Goal: Information Seeking & Learning: Learn about a topic

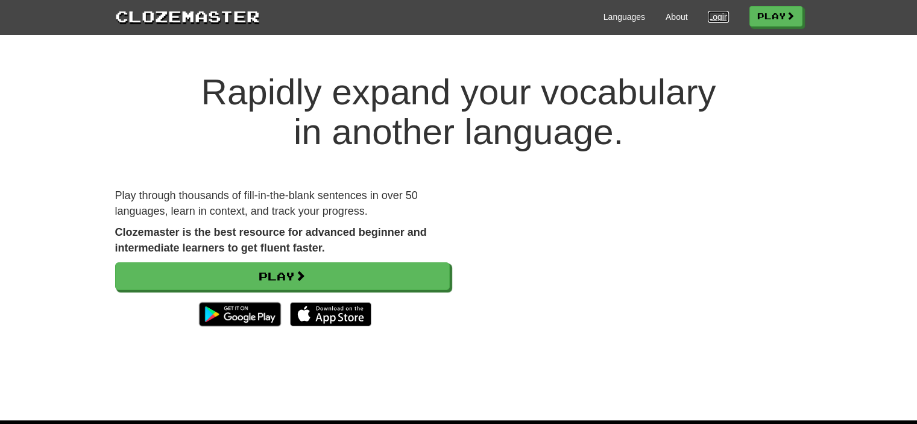
click at [709, 16] on link "Login" at bounding box center [718, 17] width 20 height 12
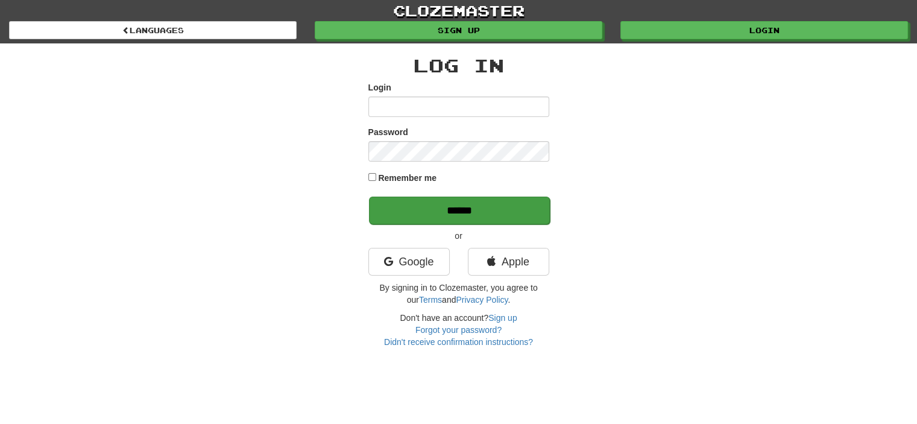
type input "**********"
click at [518, 201] on input "******" at bounding box center [459, 211] width 181 height 28
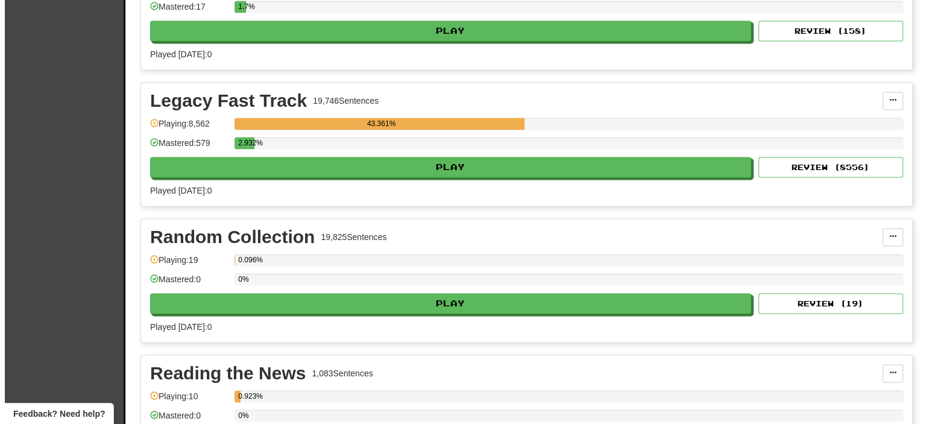
scroll to position [2225, 0]
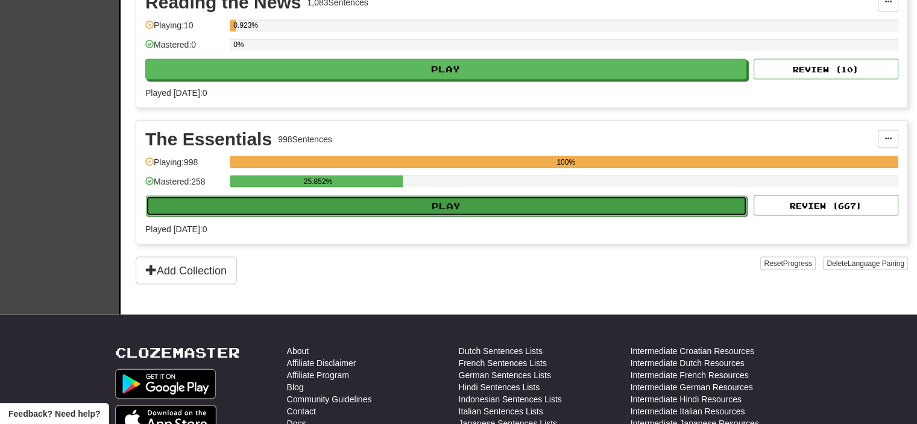
click at [378, 199] on button "Play" at bounding box center [446, 205] width 601 height 20
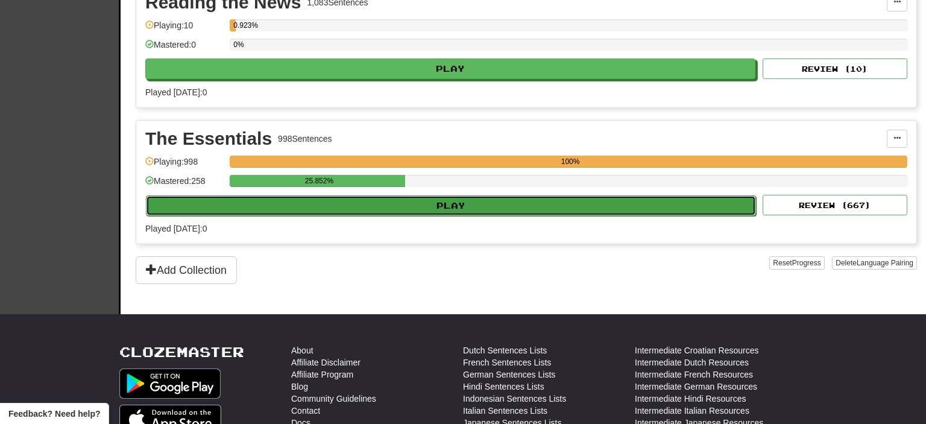
select select "**"
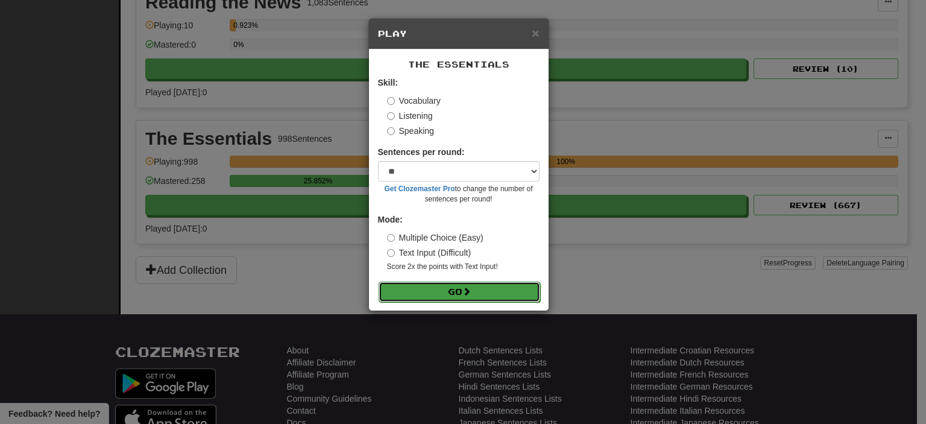
click at [445, 289] on button "Go" at bounding box center [460, 292] width 162 height 20
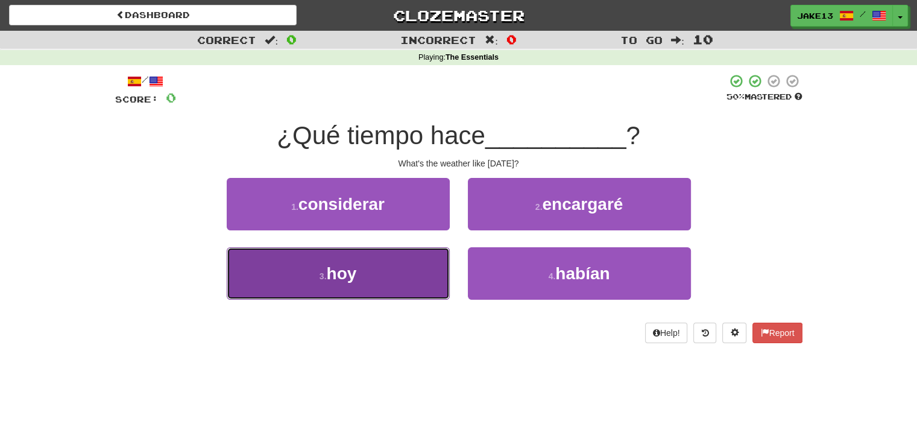
click at [383, 266] on button "3 . hoy" at bounding box center [338, 273] width 223 height 52
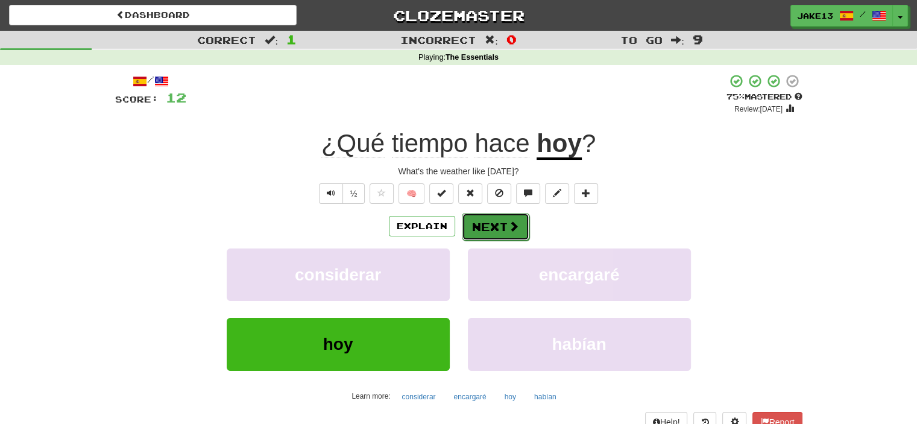
click at [492, 232] on button "Next" at bounding box center [496, 227] width 68 height 28
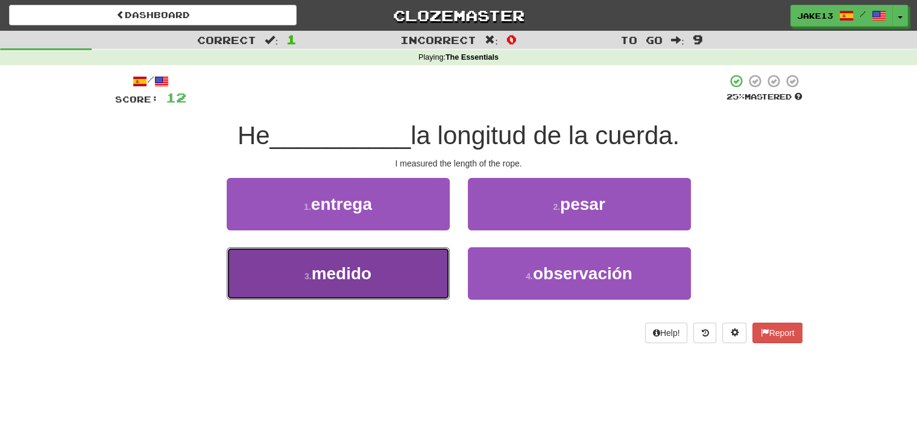
click at [354, 275] on span "medido" at bounding box center [342, 273] width 60 height 19
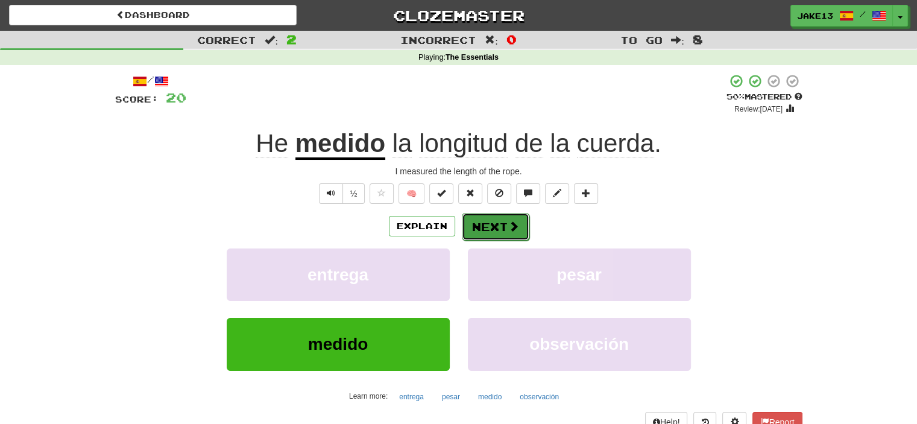
click at [490, 228] on button "Next" at bounding box center [496, 227] width 68 height 28
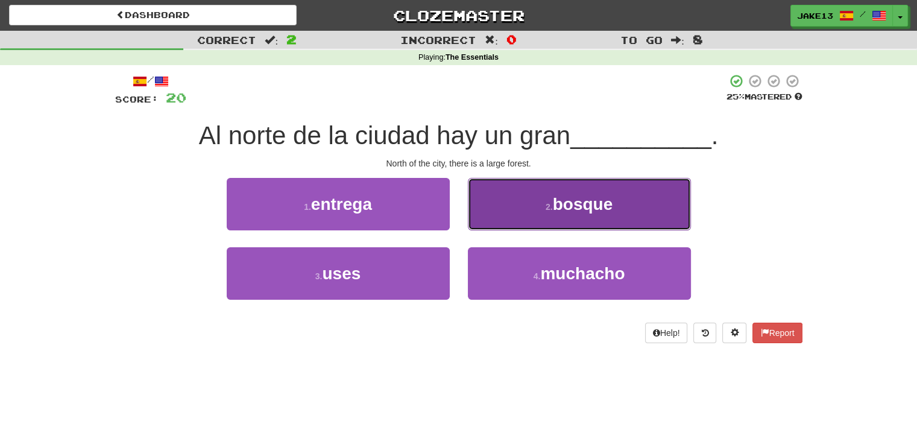
click at [584, 195] on span "bosque" at bounding box center [583, 204] width 60 height 19
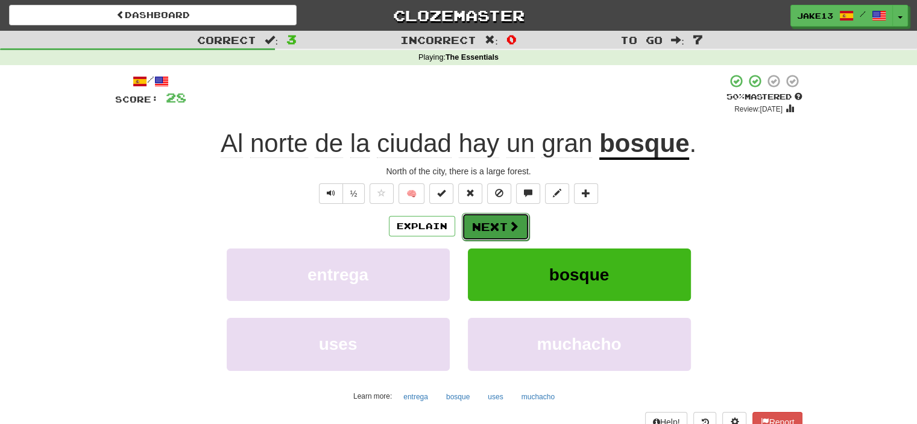
click at [488, 228] on button "Next" at bounding box center [496, 227] width 68 height 28
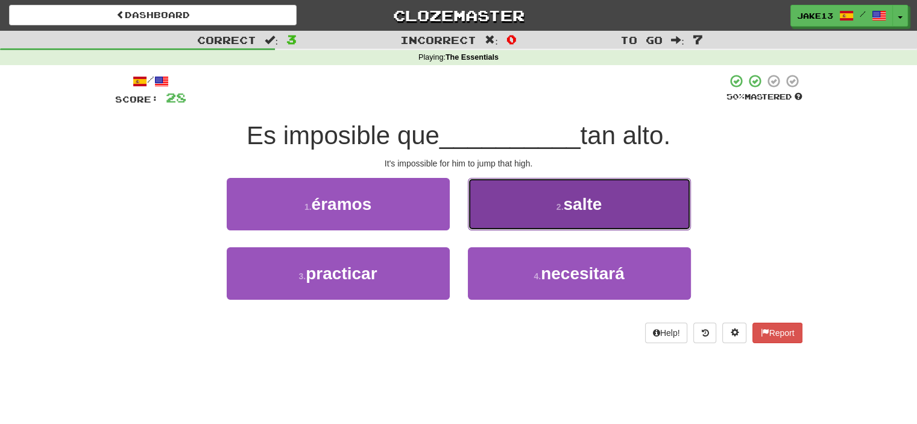
click at [579, 213] on span "salte" at bounding box center [582, 204] width 39 height 19
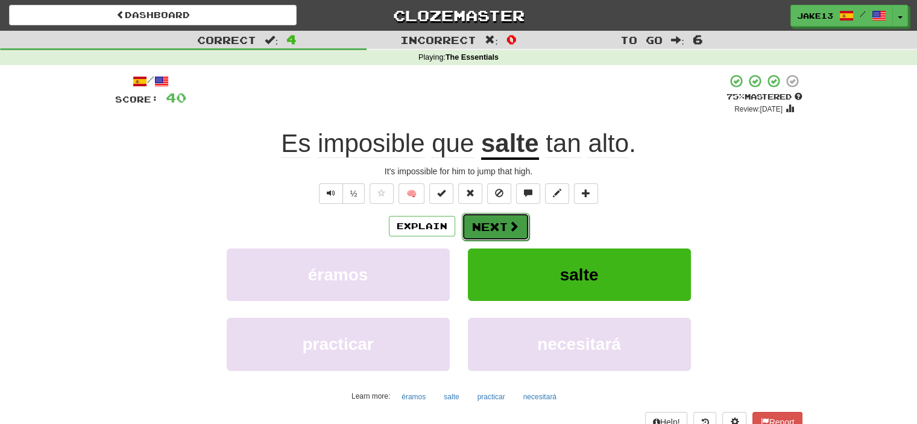
click at [494, 218] on button "Next" at bounding box center [496, 227] width 68 height 28
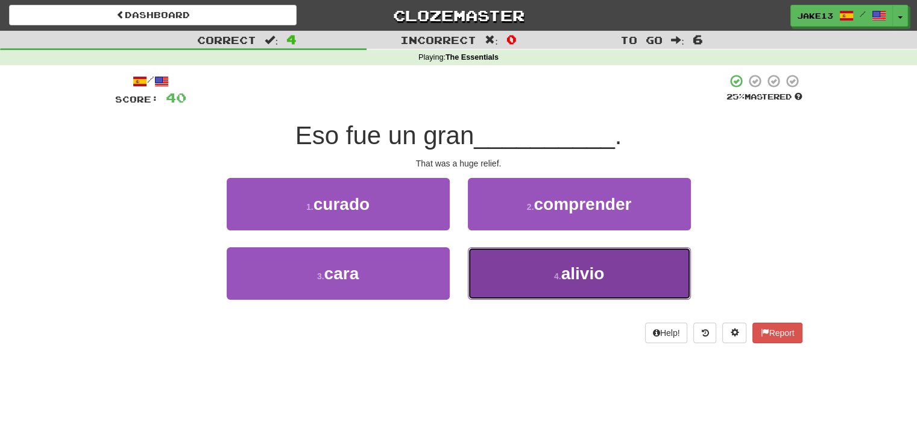
click at [637, 278] on button "4 . alivio" at bounding box center [579, 273] width 223 height 52
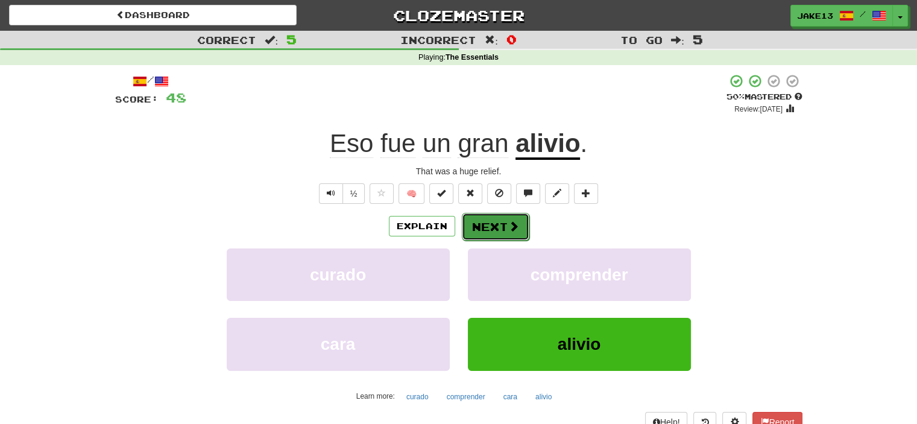
click at [485, 232] on button "Next" at bounding box center [496, 227] width 68 height 28
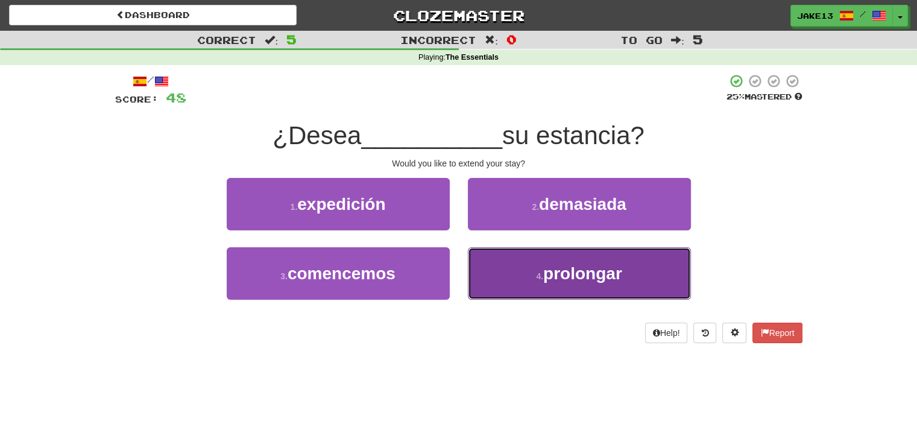
click at [546, 275] on span "prolongar" at bounding box center [582, 273] width 79 height 19
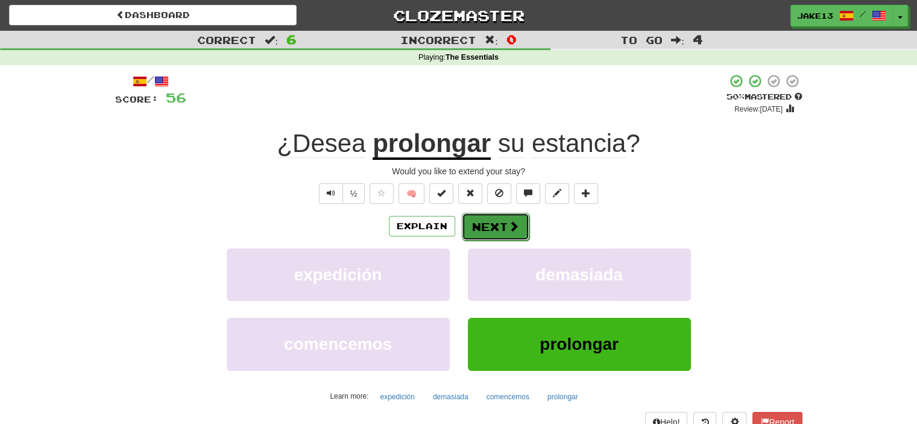
click at [499, 226] on button "Next" at bounding box center [496, 227] width 68 height 28
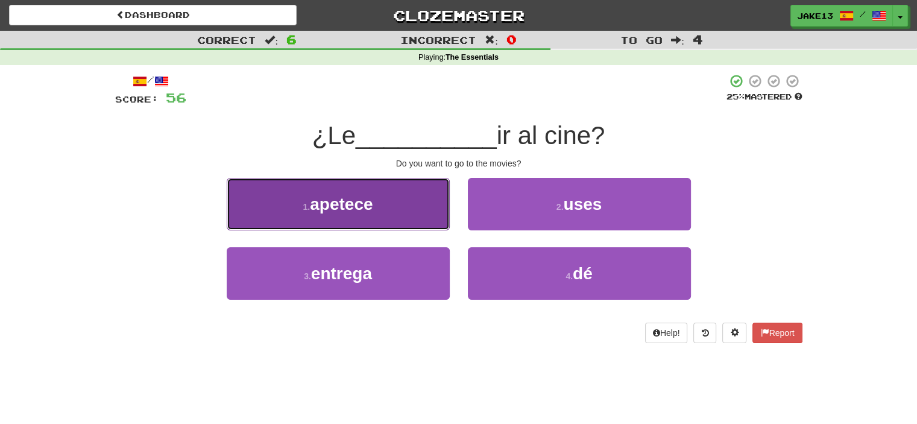
click at [311, 217] on button "1 . apetece" at bounding box center [338, 204] width 223 height 52
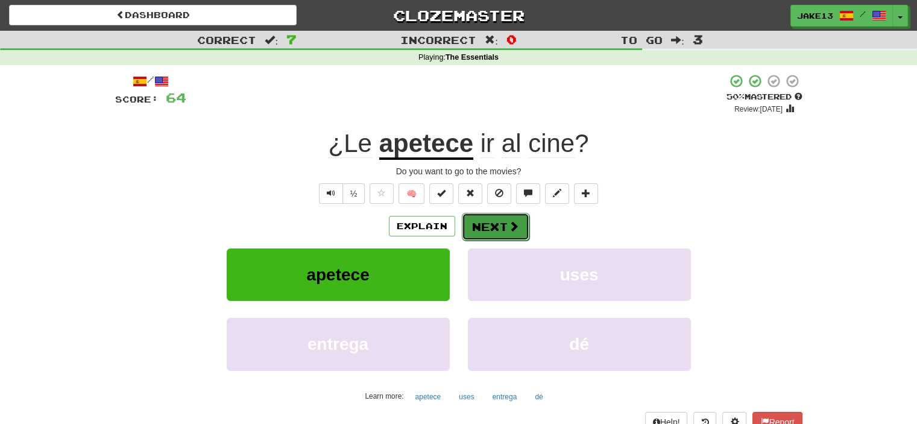
click at [497, 222] on button "Next" at bounding box center [496, 227] width 68 height 28
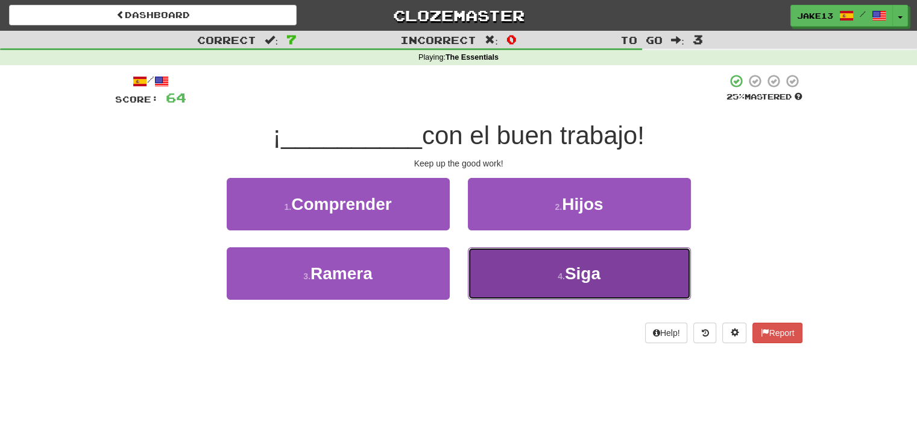
click at [514, 286] on button "4 . Siga" at bounding box center [579, 273] width 223 height 52
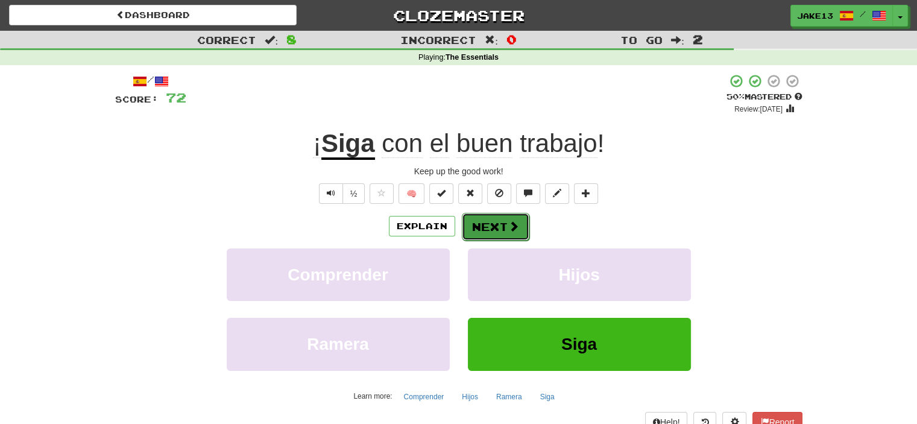
click at [491, 223] on button "Next" at bounding box center [496, 227] width 68 height 28
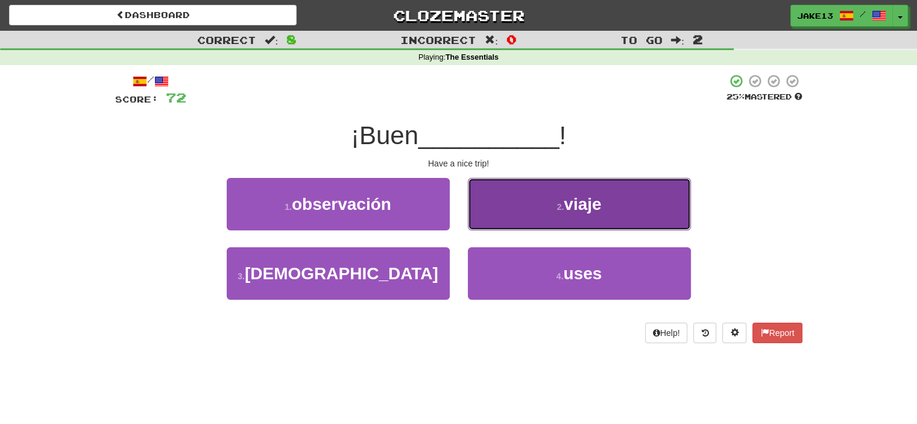
click at [584, 203] on span "viaje" at bounding box center [582, 204] width 37 height 19
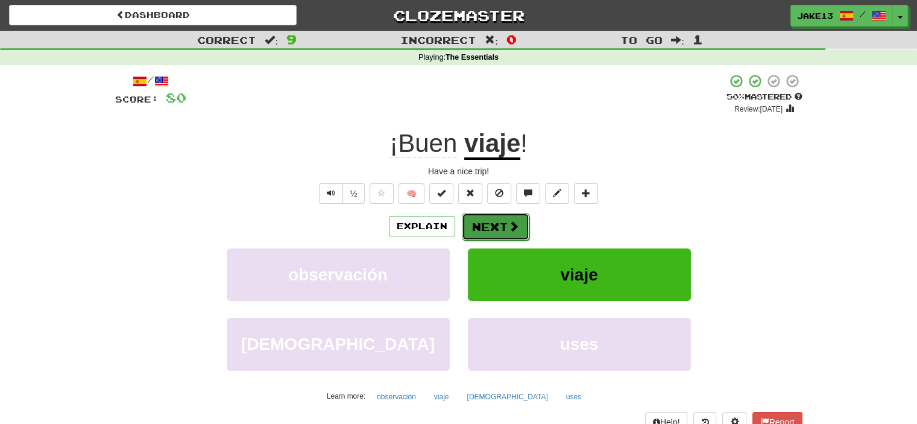
click at [480, 218] on button "Next" at bounding box center [496, 227] width 68 height 28
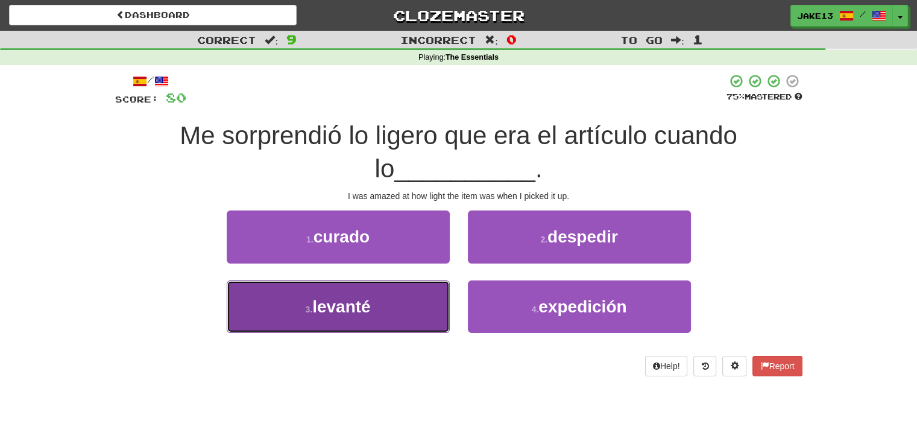
click at [297, 304] on button "3 . levanté" at bounding box center [338, 306] width 223 height 52
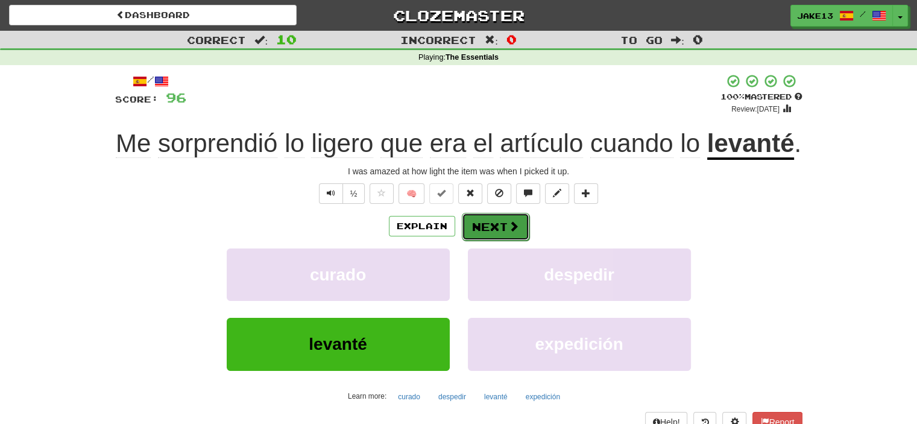
click at [497, 225] on button "Next" at bounding box center [496, 227] width 68 height 28
